Goal: Information Seeking & Learning: Learn about a topic

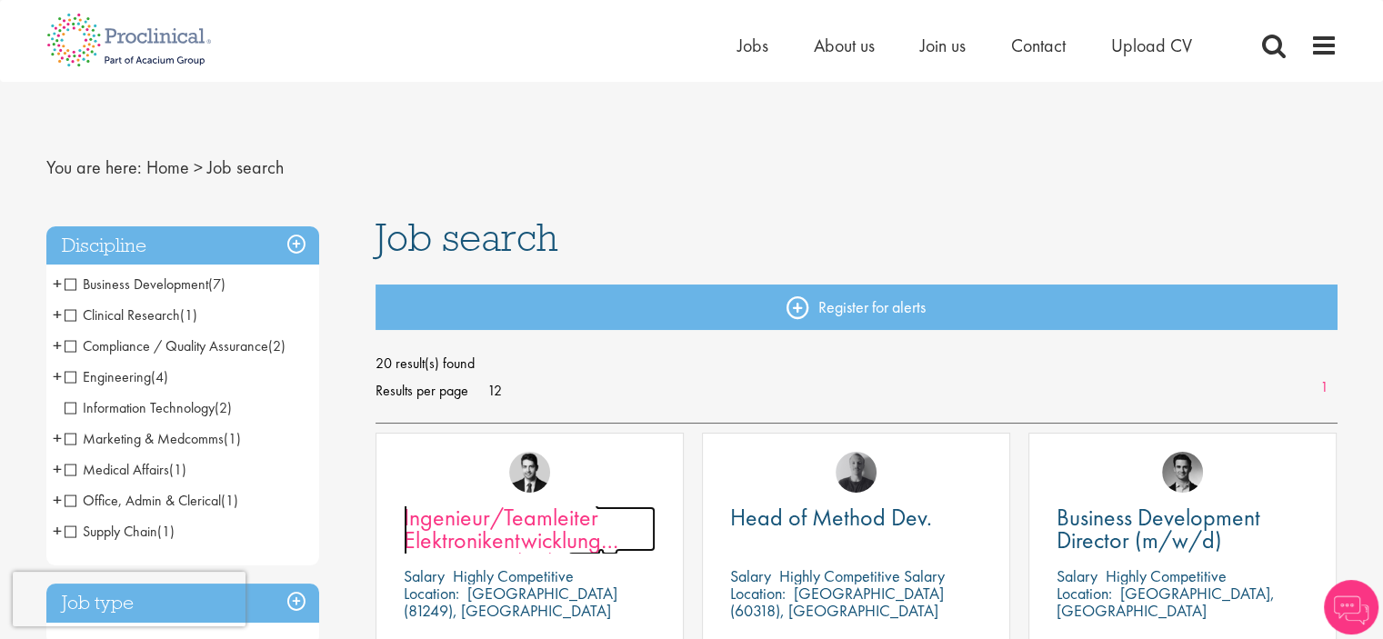
click at [527, 527] on span "Ingenieur/Teamleiter Elektronikentwicklung Aviation (m/w/d)" at bounding box center [511, 540] width 215 height 76
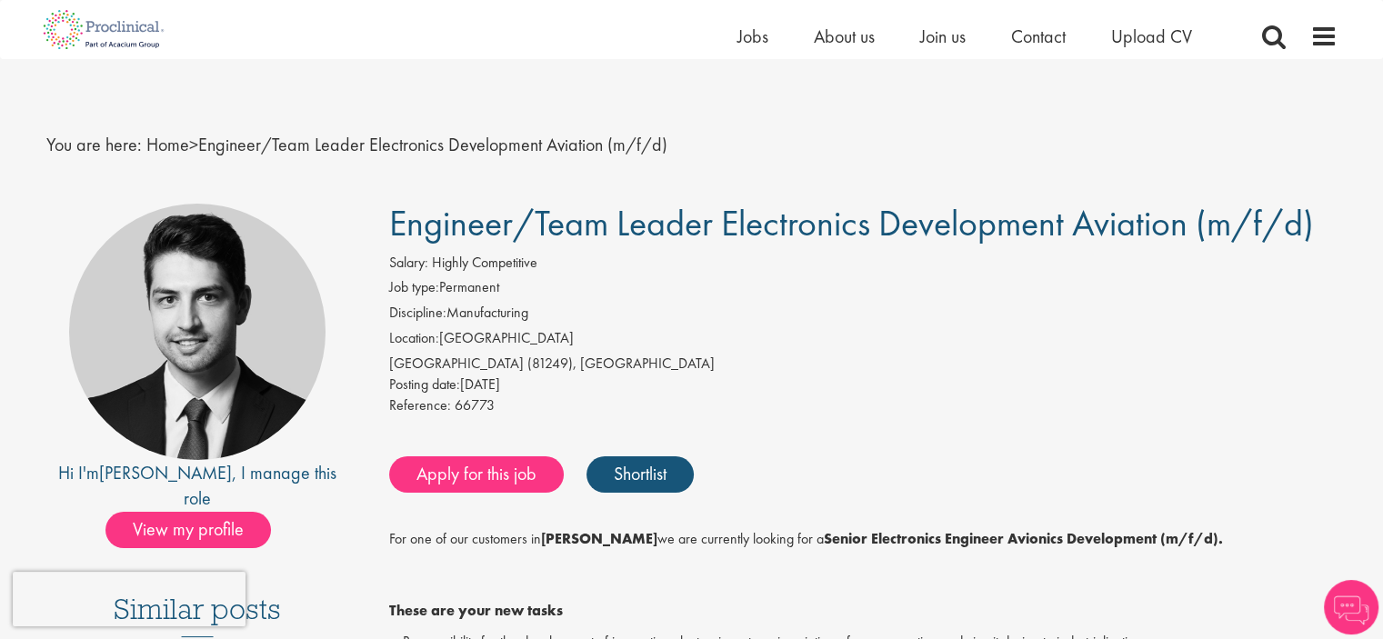
scroll to position [455, 0]
